Goal: Task Accomplishment & Management: Manage account settings

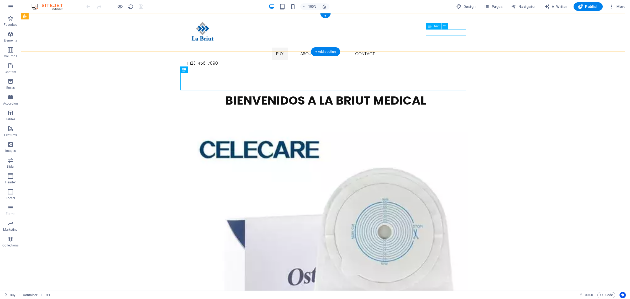
click at [445, 60] on div "+ 1-123-456-7890" at bounding box center [326, 63] width 286 height 6
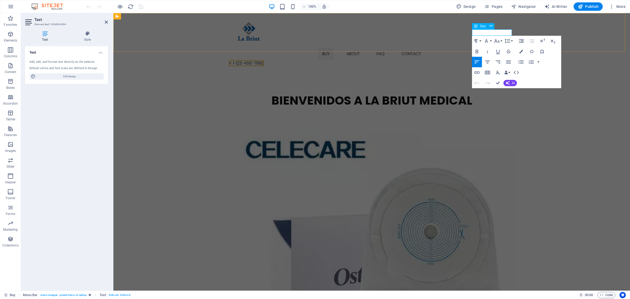
click at [264, 60] on span "+ 1-123-456-7890" at bounding box center [246, 63] width 35 height 6
click at [479, 32] on div "Buy About FAQ Contact + [PHONE_NUMBER]" at bounding box center [371, 41] width 517 height 57
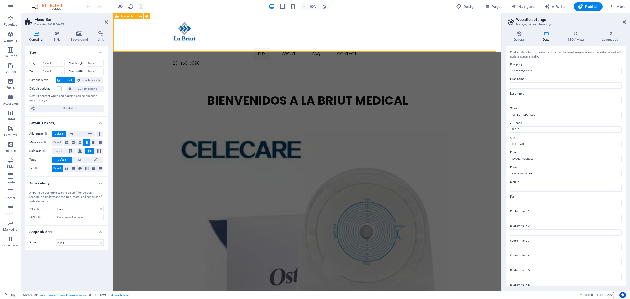
click at [480, 32] on div "Buy About FAQ Contact + [PHONE_NUMBER]" at bounding box center [307, 41] width 388 height 57
click at [426, 60] on div "+ 1-123-456-7890" at bounding box center [308, 63] width 286 height 6
click at [623, 21] on icon at bounding box center [624, 22] width 3 height 4
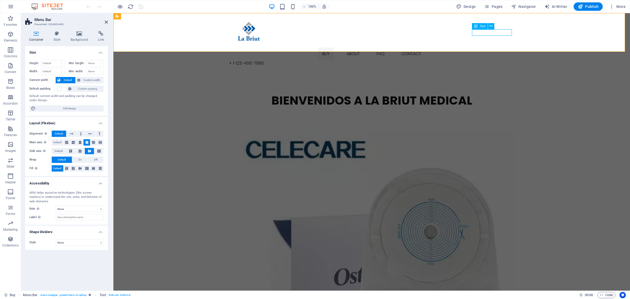
click at [501, 60] on div "+ 1-123-456-7890" at bounding box center [372, 63] width 286 height 6
click at [486, 7] on icon "button" at bounding box center [486, 6] width 5 height 5
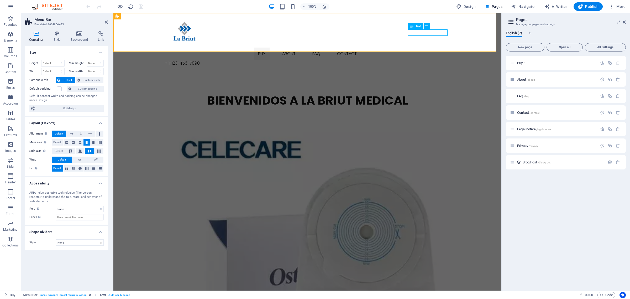
click at [440, 60] on div "+ 1-123-456-7890" at bounding box center [308, 63] width 286 height 6
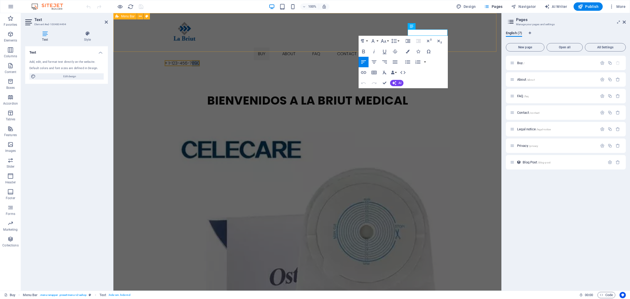
drag, startPoint x: 440, startPoint y: 31, endPoint x: 454, endPoint y: 32, distance: 14.0
click at [454, 32] on div "Buy About FAQ Contact + [PHONE_NUMBER]" at bounding box center [307, 41] width 388 height 57
drag, startPoint x: 415, startPoint y: 33, endPoint x: 475, endPoint y: 34, distance: 60.1
click at [475, 34] on div "Buy About FAQ Contact + [PHONE_NUMBER]" at bounding box center [307, 41] width 388 height 57
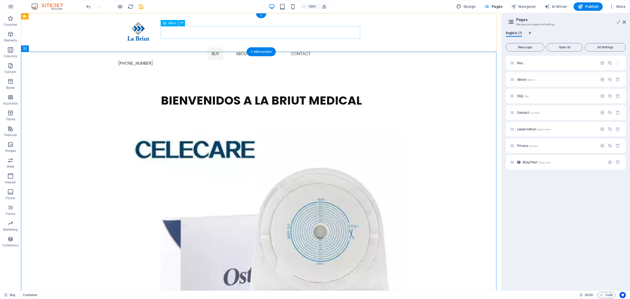
click at [300, 48] on nav "Buy About FAQ Contact" at bounding box center [261, 54] width 286 height 13
click at [306, 48] on nav "Buy About FAQ Contact" at bounding box center [261, 54] width 286 height 13
click at [305, 48] on nav "Buy About FAQ Contact" at bounding box center [261, 54] width 286 height 13
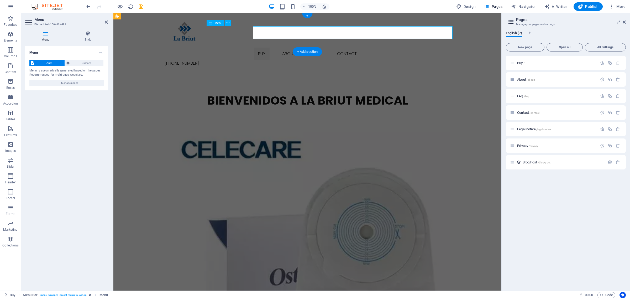
click at [344, 48] on nav "Buy About FAQ Contact" at bounding box center [308, 54] width 286 height 13
click at [348, 48] on nav "Buy About FAQ Contact" at bounding box center [308, 54] width 286 height 13
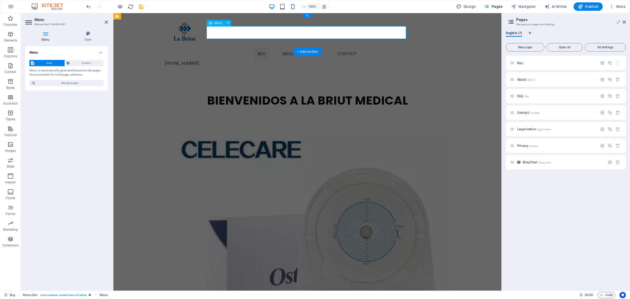
click at [348, 48] on nav "Buy About FAQ Contact" at bounding box center [308, 54] width 286 height 13
click at [134, 39] on div "Buy About FAQ Contact [PHONE_NUMBER]" at bounding box center [307, 41] width 388 height 57
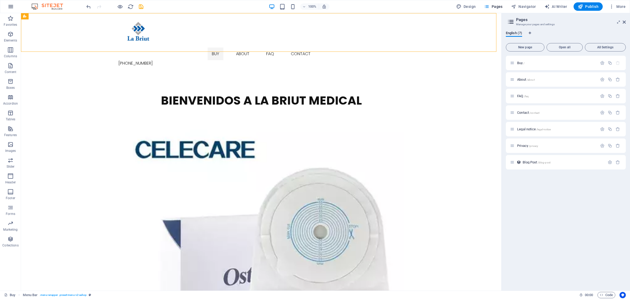
click at [6, 6] on button "button" at bounding box center [10, 6] width 13 height 13
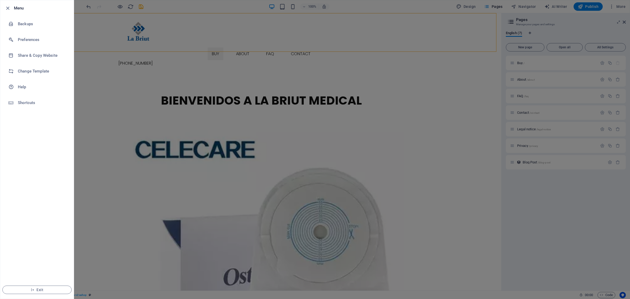
click at [468, 70] on div at bounding box center [315, 149] width 630 height 299
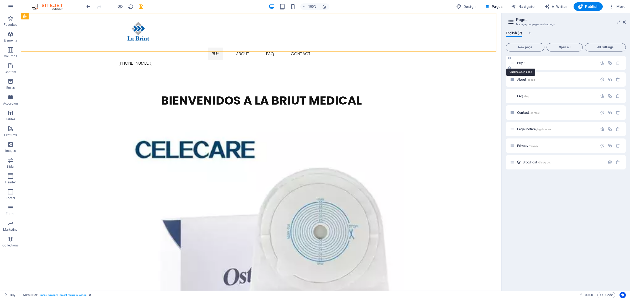
click at [522, 64] on span "Buy /" at bounding box center [520, 63] width 7 height 4
click at [602, 64] on icon "button" at bounding box center [602, 63] width 4 height 4
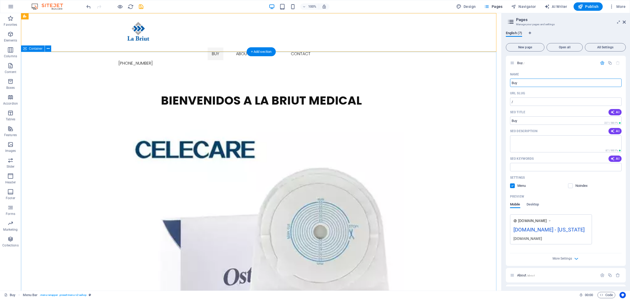
drag, startPoint x: 552, startPoint y: 95, endPoint x: 487, endPoint y: 90, distance: 64.6
type input "PRODUCTOS"
click at [600, 63] on icon "button" at bounding box center [602, 63] width 4 height 4
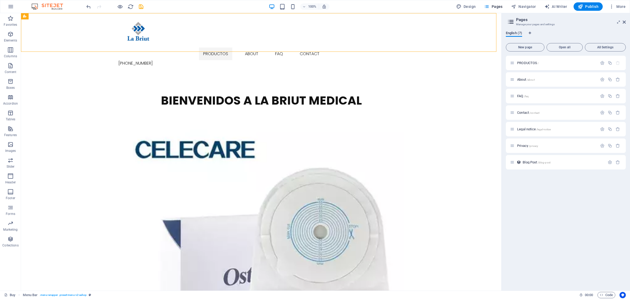
click at [516, 32] on span "English (7)" at bounding box center [514, 33] width 16 height 7
click at [520, 33] on span "English (7)" at bounding box center [514, 33] width 16 height 7
click at [530, 32] on icon "Language Tabs" at bounding box center [530, 33] width 2 height 3
select select "41"
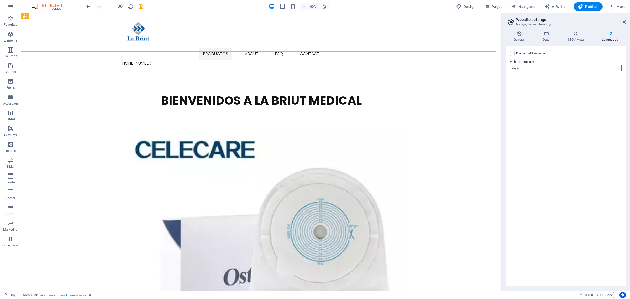
click at [528, 68] on select "Abkhazian Afar Afrikaans Akan Albanian Amharic Arabic Aragonese Armenian Assame…" at bounding box center [566, 68] width 112 height 6
click at [625, 21] on icon at bounding box center [624, 22] width 3 height 4
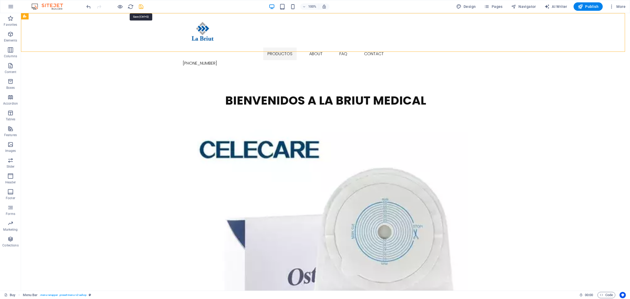
click at [141, 7] on icon "save" at bounding box center [141, 7] width 6 height 6
checkbox input "false"
click at [282, 48] on nav "PRODUCTOS About FAQ Contact" at bounding box center [326, 54] width 286 height 13
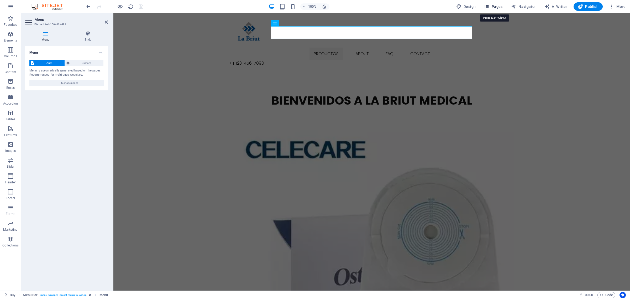
click at [495, 7] on span "Pages" at bounding box center [493, 6] width 18 height 5
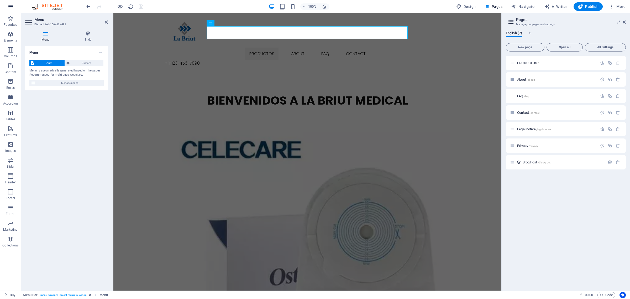
click at [11, 6] on icon "button" at bounding box center [11, 6] width 6 height 6
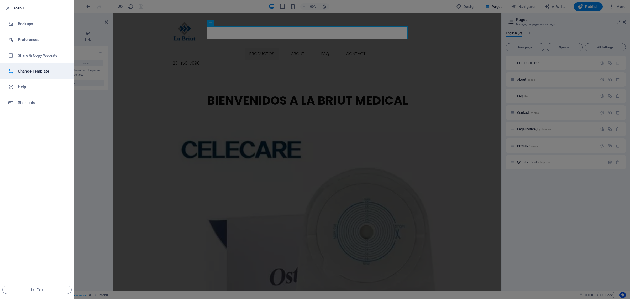
click at [53, 69] on h6 "Change Template" at bounding box center [42, 71] width 49 height 6
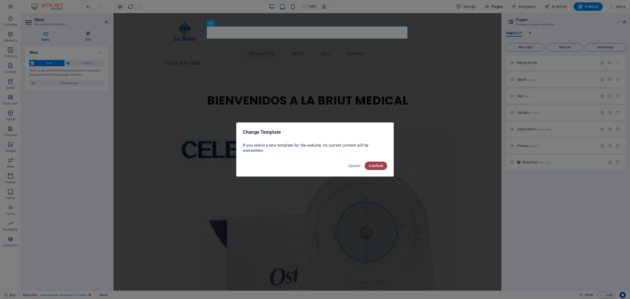
click at [373, 167] on span "Confirm" at bounding box center [376, 166] width 14 height 4
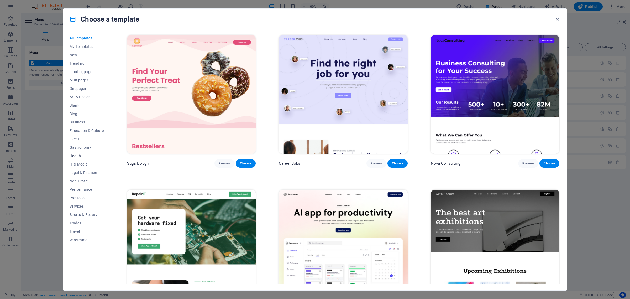
click at [75, 155] on span "Health" at bounding box center [87, 156] width 34 height 4
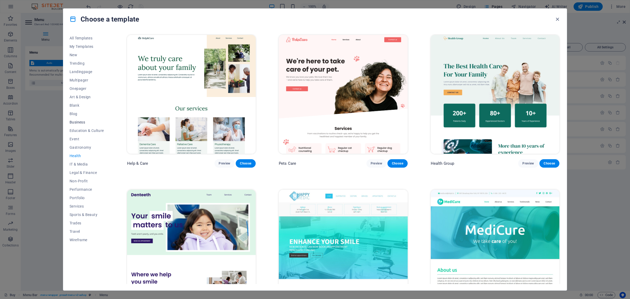
click at [80, 123] on span "Business" at bounding box center [87, 122] width 34 height 4
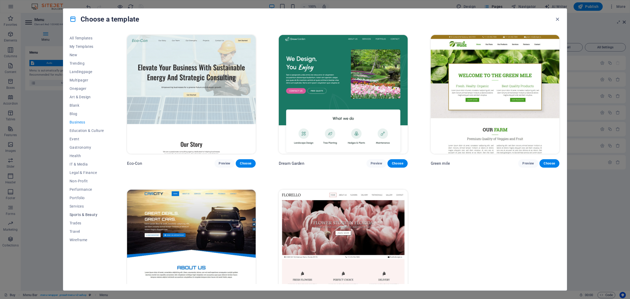
click at [76, 212] on span "Sports & Beauty" at bounding box center [87, 214] width 34 height 4
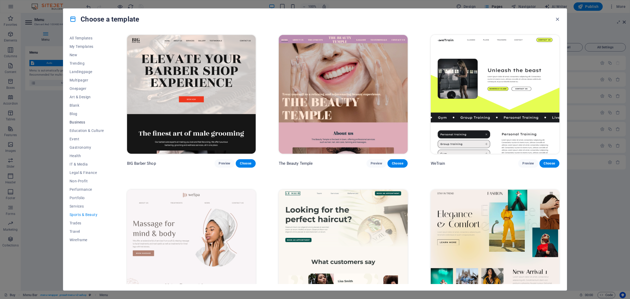
click at [82, 122] on span "Business" at bounding box center [87, 122] width 34 height 4
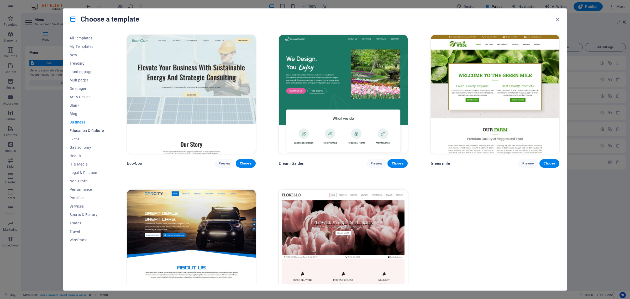
click at [83, 133] on button "Education & Culture" at bounding box center [87, 130] width 34 height 8
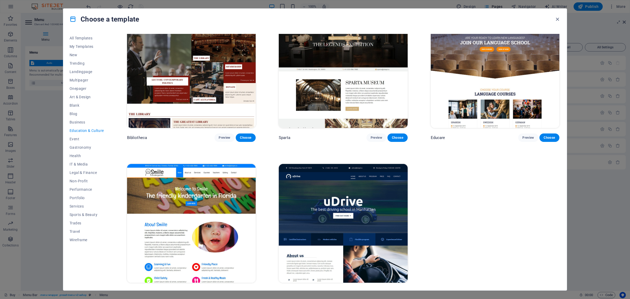
scroll to position [191, 0]
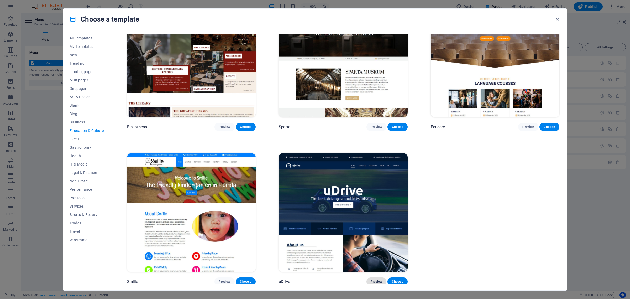
click at [377, 279] on span "Preview" at bounding box center [377, 281] width 12 height 4
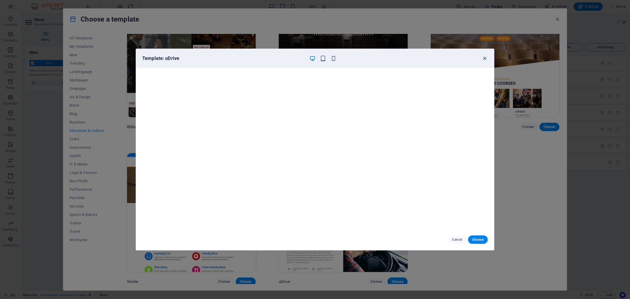
click at [486, 57] on icon "button" at bounding box center [485, 58] width 6 height 6
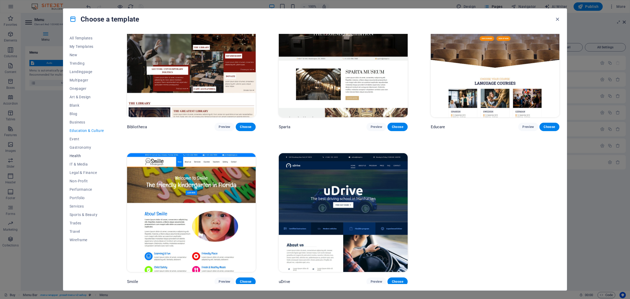
click at [78, 155] on span "Health" at bounding box center [87, 156] width 34 height 4
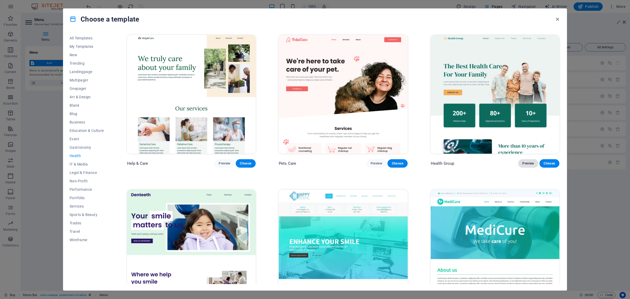
click at [523, 162] on span "Preview" at bounding box center [528, 163] width 12 height 4
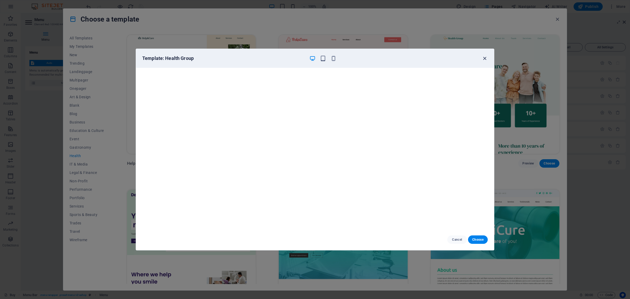
click at [485, 59] on icon "button" at bounding box center [485, 58] width 6 height 6
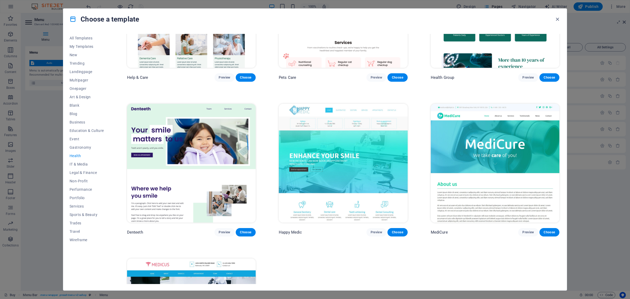
scroll to position [98, 0]
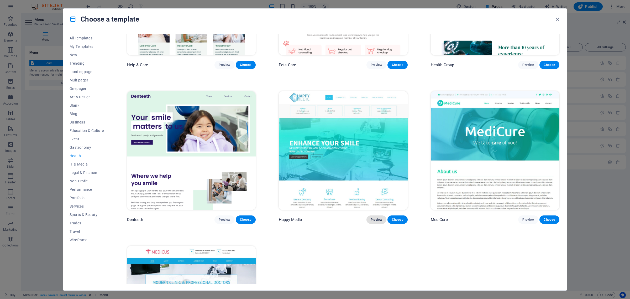
click at [378, 218] on span "Preview" at bounding box center [377, 219] width 12 height 4
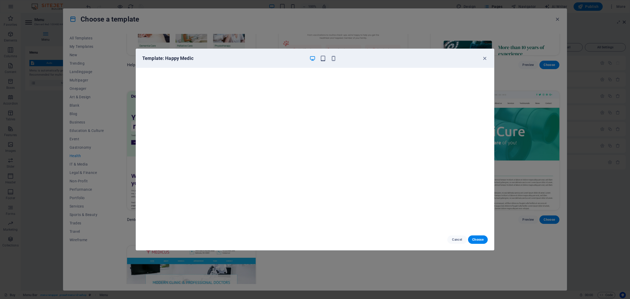
scroll to position [1, 0]
click at [333, 59] on icon "button" at bounding box center [334, 58] width 6 height 6
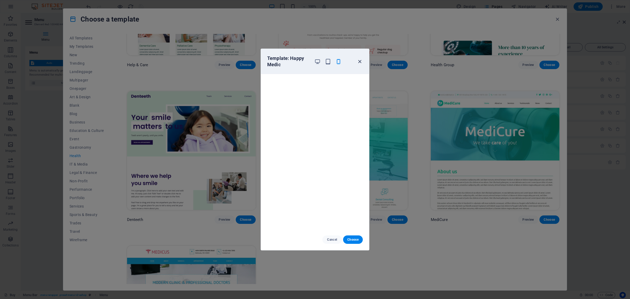
click at [360, 61] on icon "button" at bounding box center [360, 62] width 6 height 6
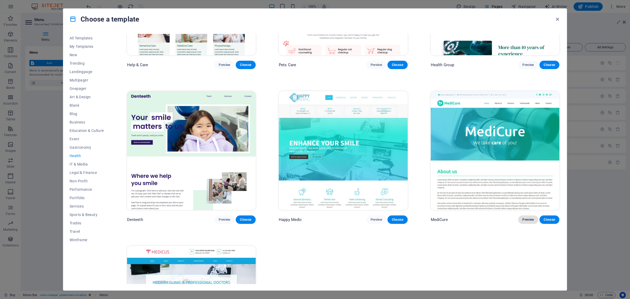
click at [523, 217] on span "Preview" at bounding box center [528, 219] width 12 height 4
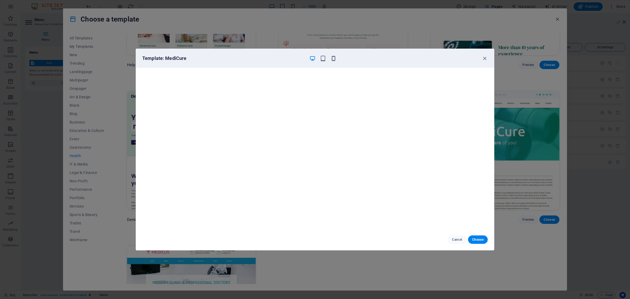
click at [335, 56] on icon "button" at bounding box center [334, 58] width 6 height 6
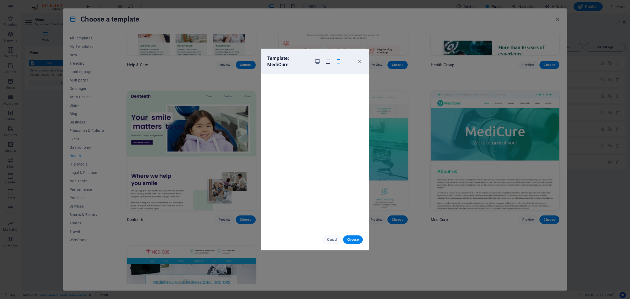
click at [329, 61] on icon "button" at bounding box center [328, 62] width 6 height 6
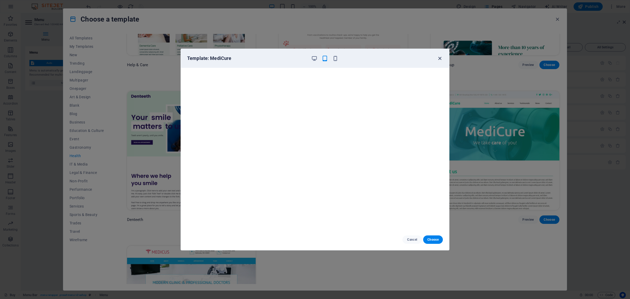
click at [440, 58] on icon "button" at bounding box center [440, 58] width 6 height 6
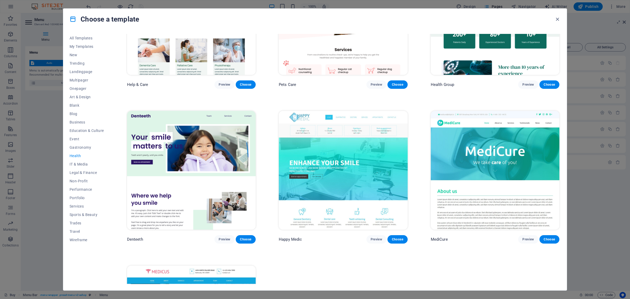
scroll to position [98, 0]
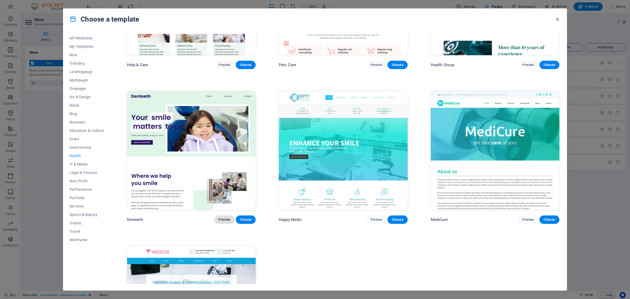
click at [226, 221] on span "Preview" at bounding box center [225, 219] width 12 height 4
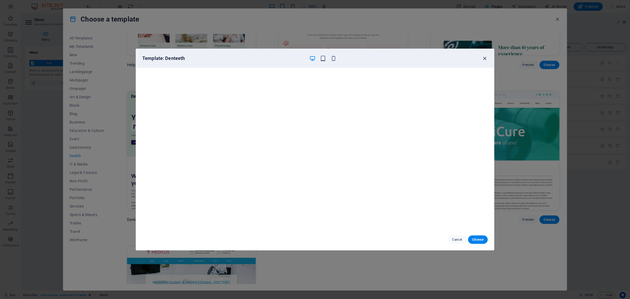
click at [482, 59] on icon "button" at bounding box center [485, 58] width 6 height 6
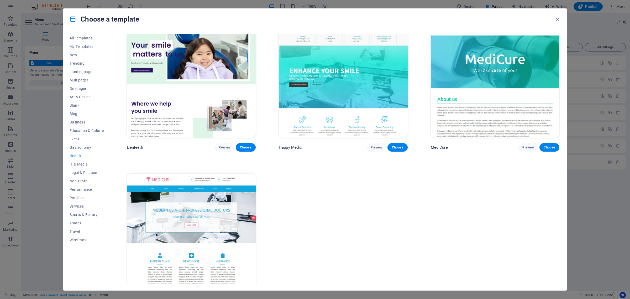
scroll to position [191, 0]
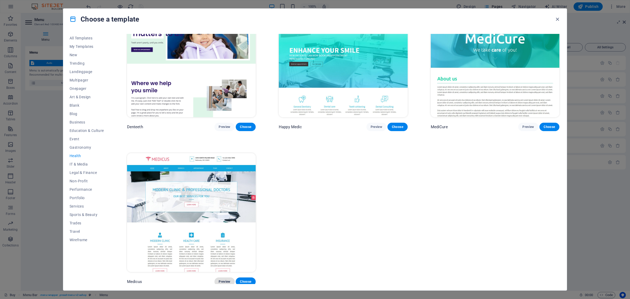
click at [218, 277] on button "Preview" at bounding box center [224, 281] width 20 height 8
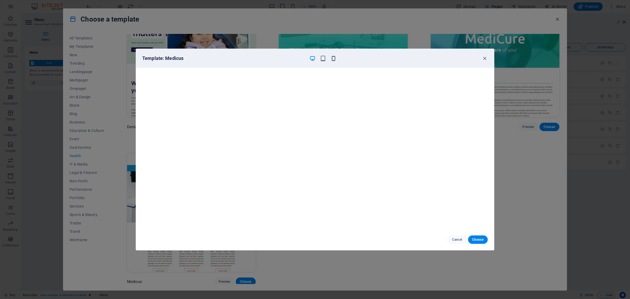
click at [334, 58] on icon "button" at bounding box center [334, 58] width 6 height 6
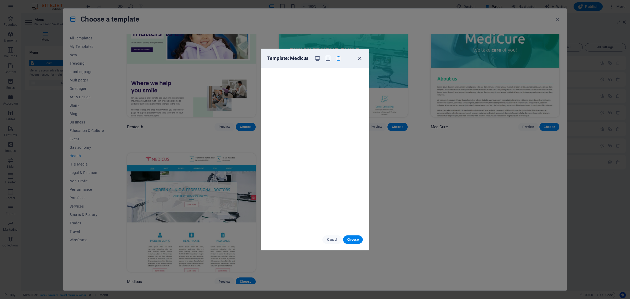
click at [358, 59] on icon "button" at bounding box center [360, 58] width 6 height 6
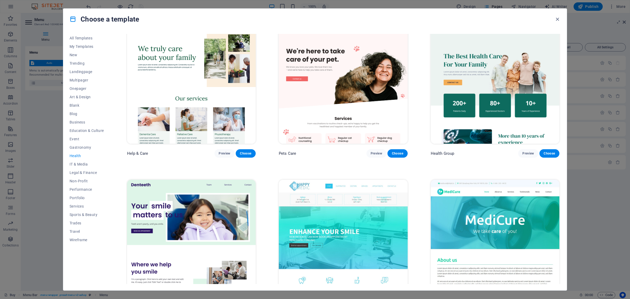
scroll to position [0, 0]
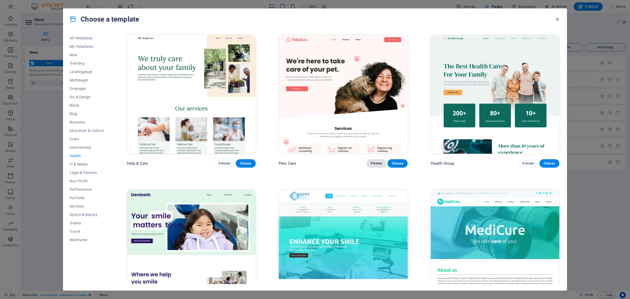
click at [374, 162] on span "Preview" at bounding box center [377, 163] width 12 height 4
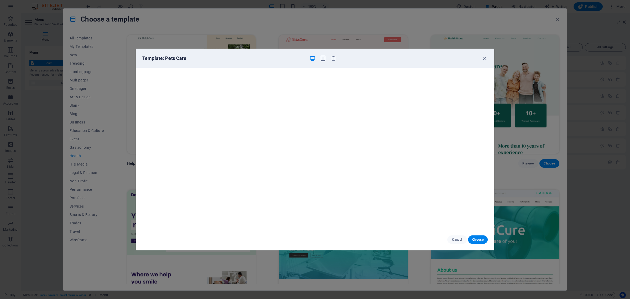
scroll to position [1, 0]
click at [484, 56] on icon "button" at bounding box center [485, 58] width 6 height 6
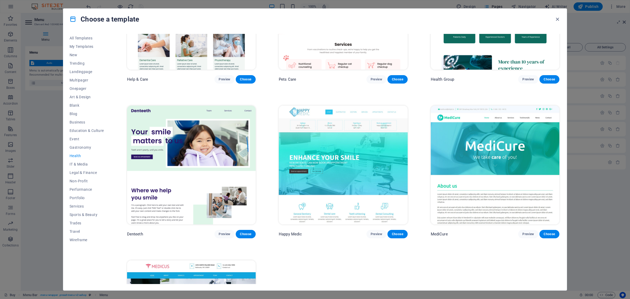
scroll to position [0, 0]
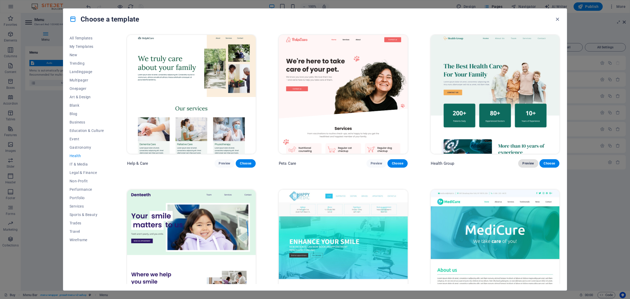
click at [528, 163] on span "Preview" at bounding box center [528, 163] width 12 height 4
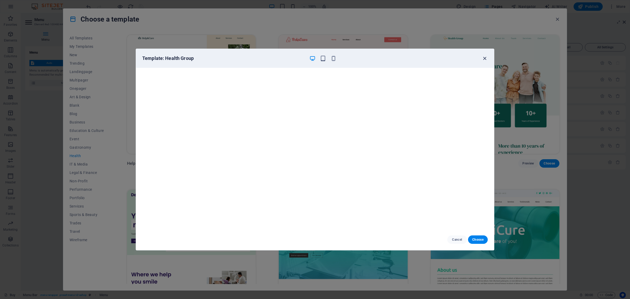
click at [482, 59] on icon "button" at bounding box center [485, 58] width 6 height 6
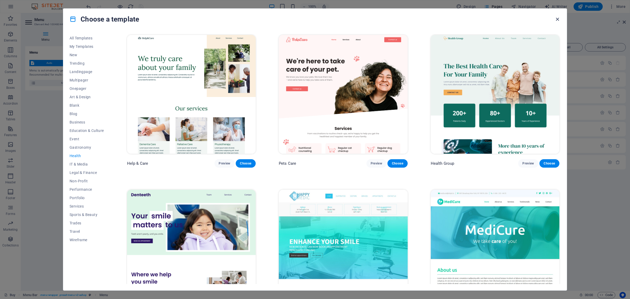
click at [557, 18] on icon "button" at bounding box center [557, 19] width 6 height 6
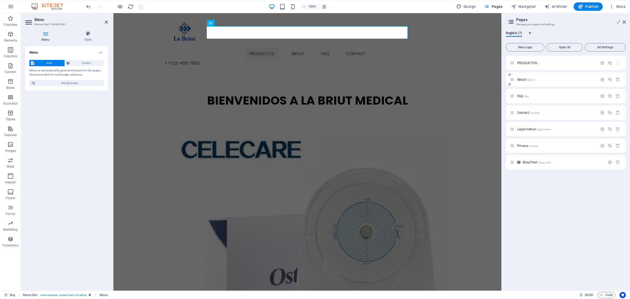
click at [536, 79] on p "About /about" at bounding box center [556, 79] width 79 height 3
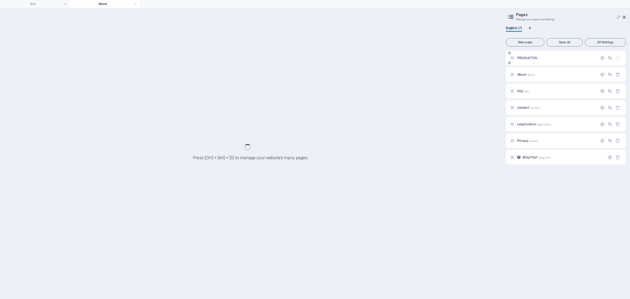
click at [604, 65] on div "PRODUCTOS /" at bounding box center [566, 58] width 120 height 14
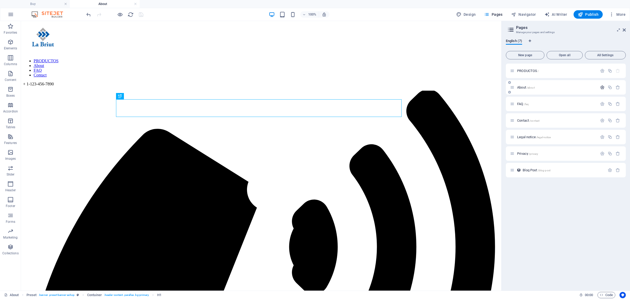
click at [601, 87] on icon "button" at bounding box center [602, 87] width 4 height 4
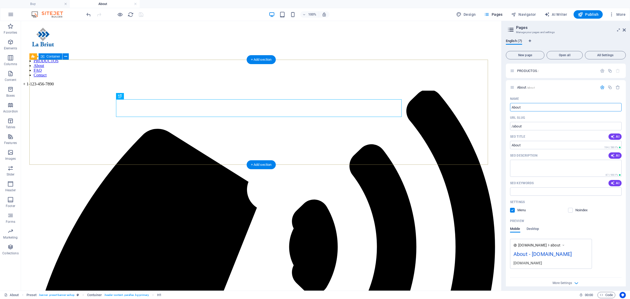
drag, startPoint x: 551, startPoint y: 127, endPoint x: 474, endPoint y: 108, distance: 78.4
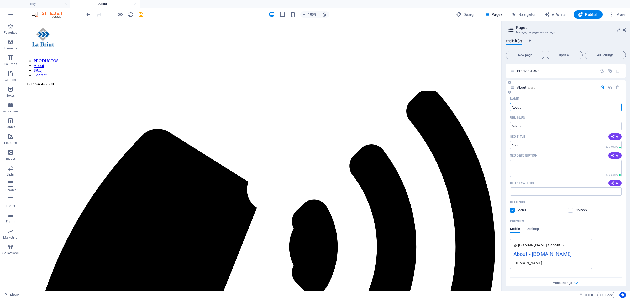
click at [555, 108] on input "About" at bounding box center [566, 107] width 112 height 8
type input "A"
type input "SO"
type input "/s"
type input "S"
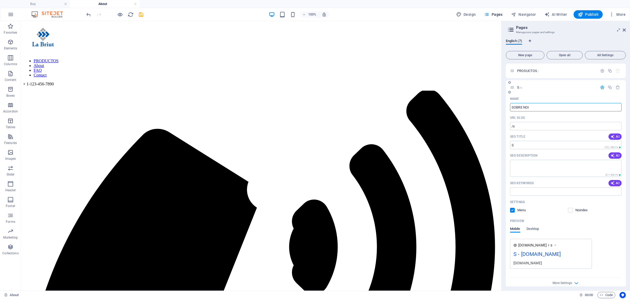
type input "SOBRE NOI"
type input "/sobre-noi"
type input "SOBRE NOI"
type input "SOBRE NOSOTROS"
type input "/sobre-nosotros"
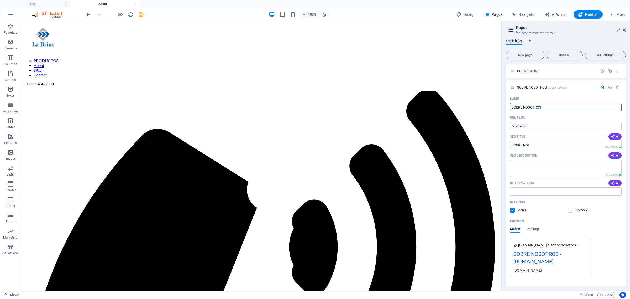
type input "SOBRE NOSOTROS"
click at [142, 14] on icon "save" at bounding box center [141, 15] width 6 height 6
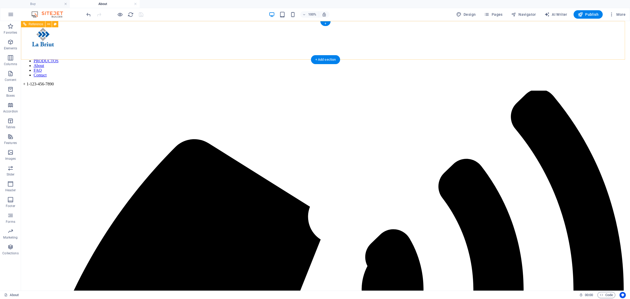
click at [315, 59] on nav "PRODUCTOS About FAQ Contact" at bounding box center [325, 68] width 605 height 19
click at [500, 15] on span "Pages" at bounding box center [493, 14] width 18 height 5
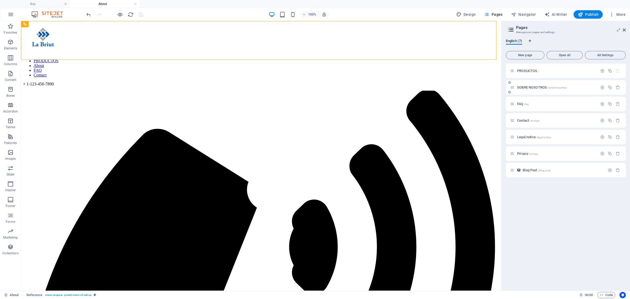
click at [538, 87] on span "SOBRE NOSOTROS /sobre-nosotros" at bounding box center [542, 87] width 50 height 4
